Goal: Task Accomplishment & Management: Manage account settings

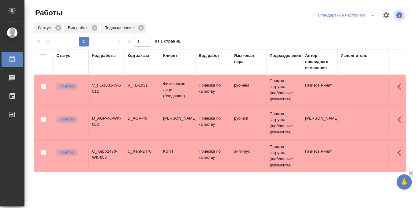
click at [371, 15] on icon "split button" at bounding box center [372, 15] width 7 height 7
click at [334, 27] on li "в работе" at bounding box center [347, 28] width 64 height 10
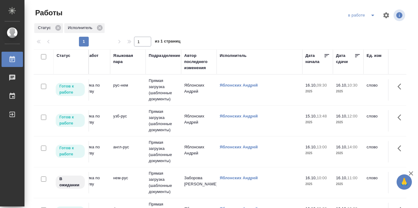
scroll to position [0, 126]
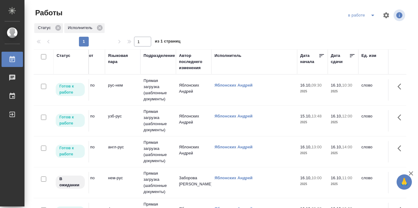
click at [352, 57] on icon at bounding box center [352, 56] width 6 height 6
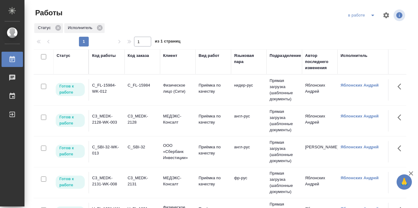
click at [62, 57] on div "Статус" at bounding box center [64, 56] width 14 height 6
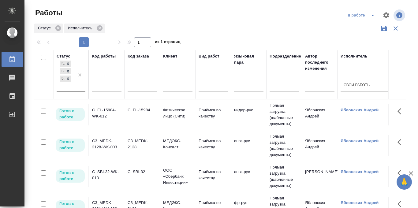
click at [68, 86] on div "[PERSON_NAME] к работе В работе В ожидании" at bounding box center [66, 75] width 18 height 32
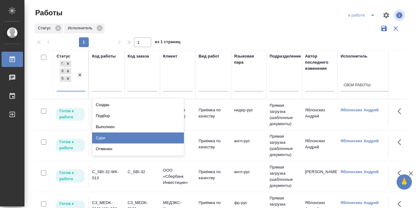
click at [105, 138] on div "Сдан" at bounding box center [138, 138] width 92 height 11
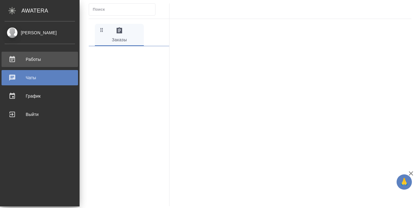
click at [13, 58] on icon at bounding box center [12, 59] width 6 height 6
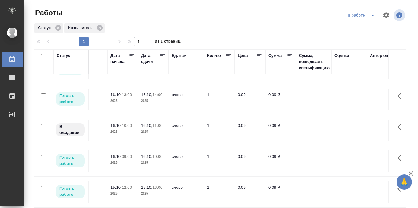
scroll to position [42, 316]
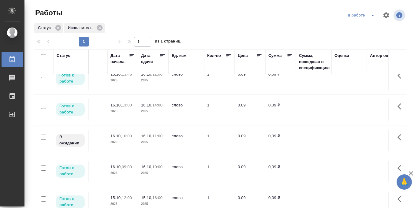
click at [64, 57] on div "Статус" at bounding box center [64, 56] width 14 height 6
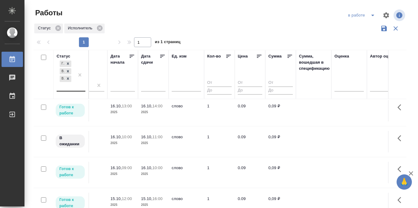
scroll to position [66, 316]
click at [66, 87] on div "[PERSON_NAME] к работе В работе В ожидании" at bounding box center [66, 75] width 18 height 32
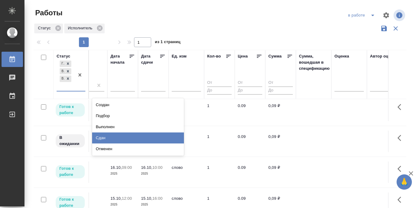
click at [105, 137] on div "Сдан" at bounding box center [138, 138] width 92 height 11
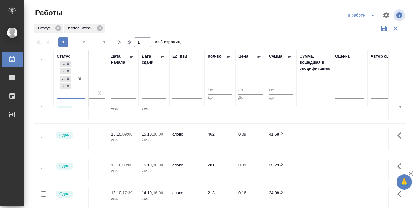
scroll to position [388, 316]
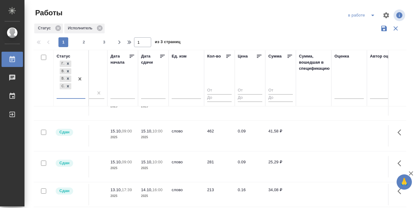
click at [205, 145] on td "462" at bounding box center [219, 135] width 31 height 21
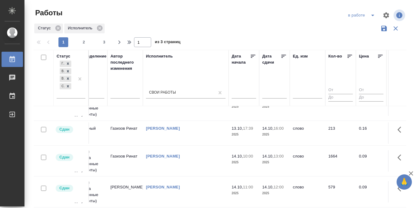
scroll to position [450, 58]
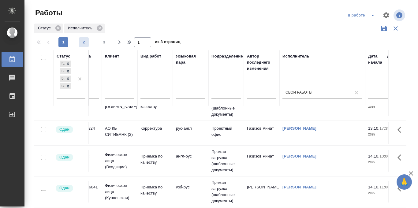
click at [85, 42] on span "2" at bounding box center [84, 42] width 10 height 6
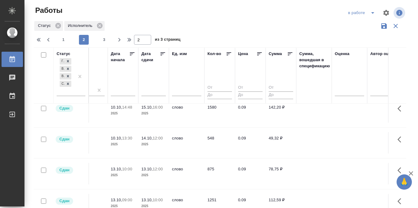
scroll to position [0, 316]
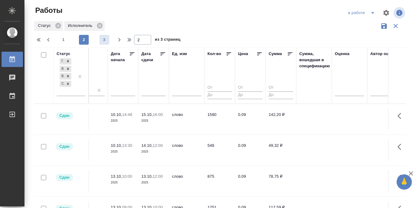
click at [105, 38] on span "3" at bounding box center [105, 40] width 10 height 6
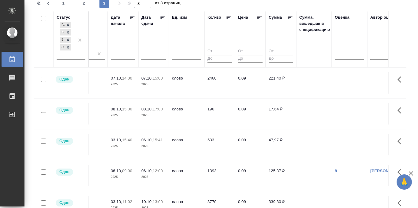
scroll to position [0, 0]
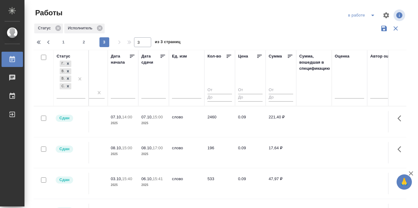
click at [163, 58] on icon at bounding box center [163, 56] width 6 height 6
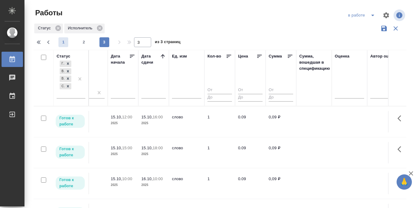
click at [62, 42] on span "1" at bounding box center [63, 42] width 10 height 6
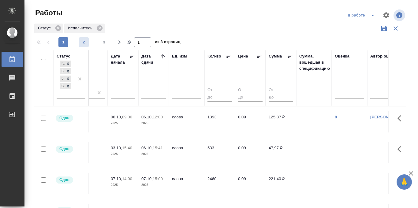
click at [84, 43] on span "2" at bounding box center [84, 42] width 10 height 6
click at [105, 41] on span "3" at bounding box center [105, 42] width 10 height 6
type input "3"
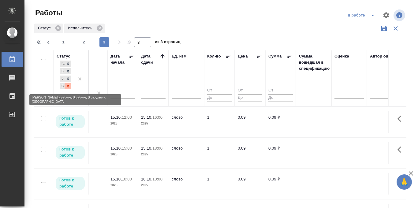
click at [68, 87] on icon at bounding box center [68, 86] width 2 height 2
